Goal: Navigation & Orientation: Find specific page/section

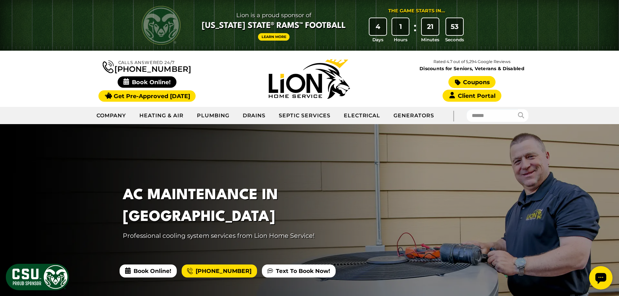
click at [473, 81] on link "Coupons" at bounding box center [472, 82] width 47 height 12
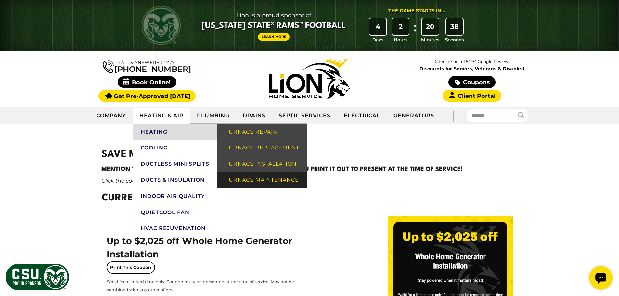
click at [257, 179] on link "Furnace Maintenance" at bounding box center [262, 180] width 90 height 16
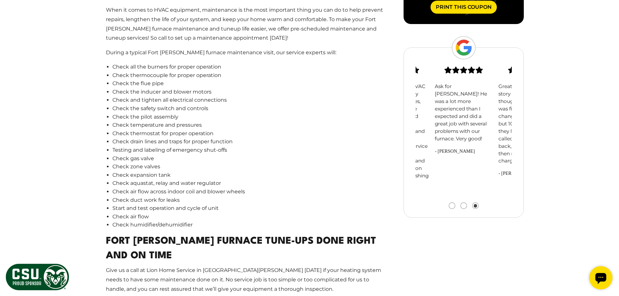
scroll to position [650, 0]
